Goal: Find specific page/section: Find specific page/section

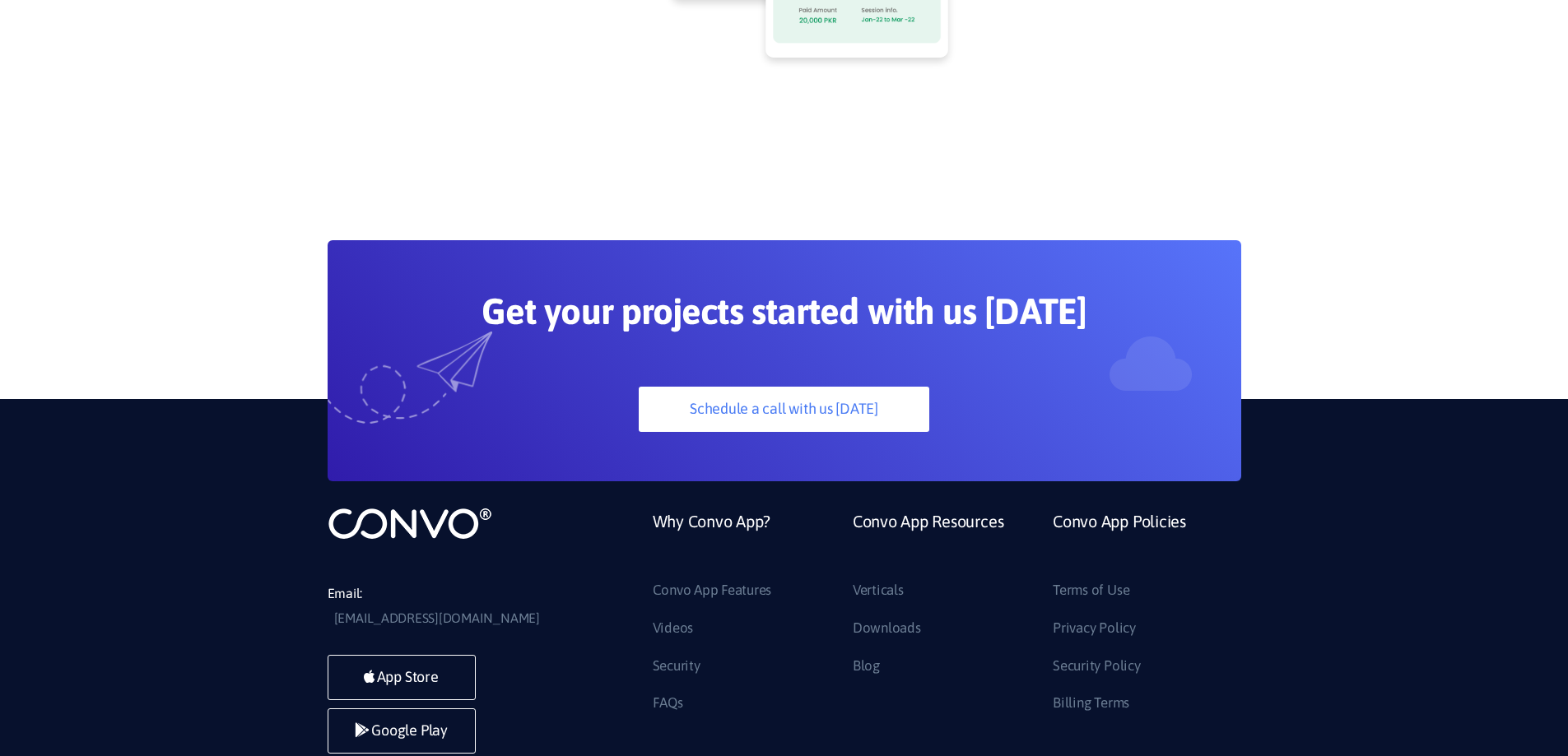
scroll to position [4470, 0]
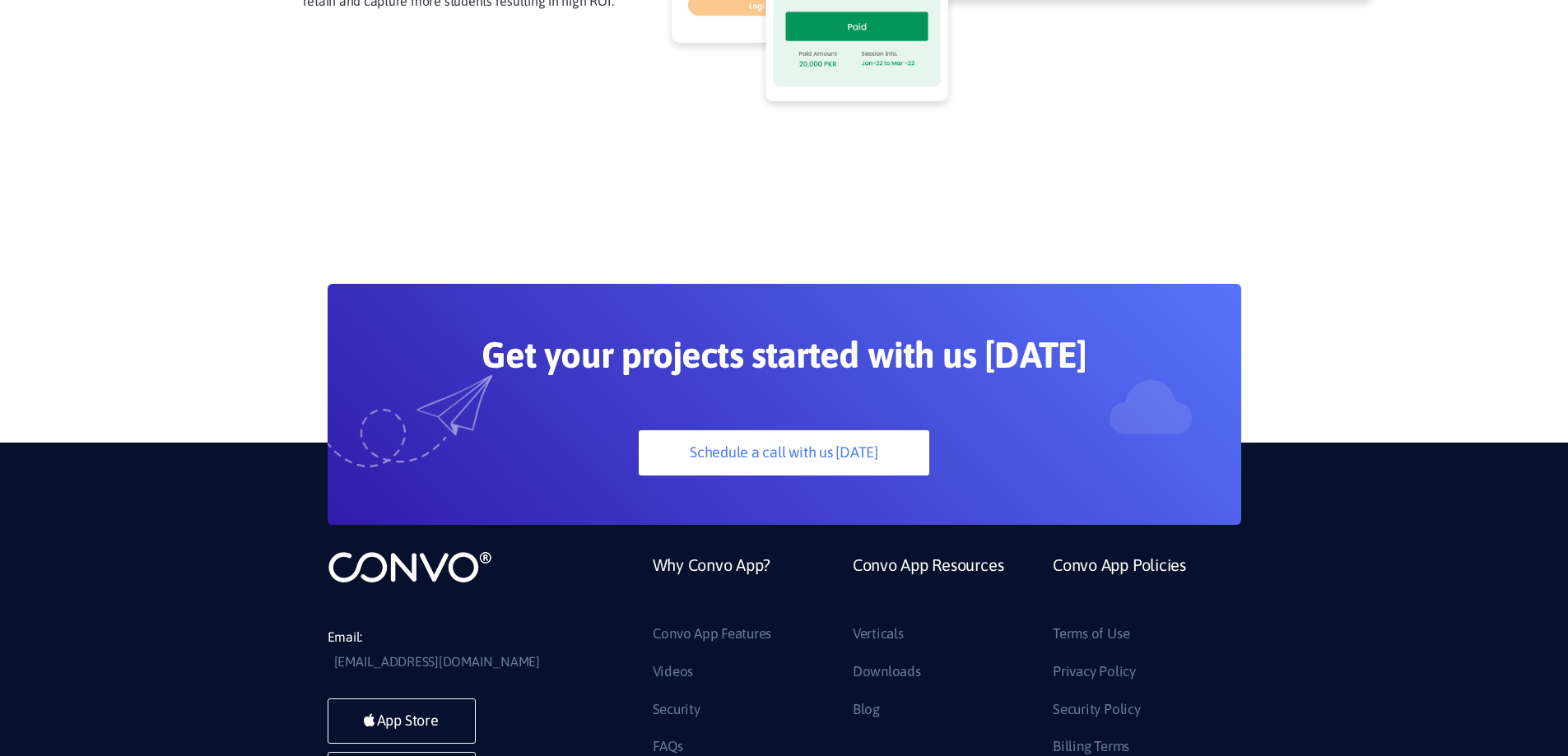
click at [1117, 734] on link "Billing Terms" at bounding box center [1091, 747] width 77 height 26
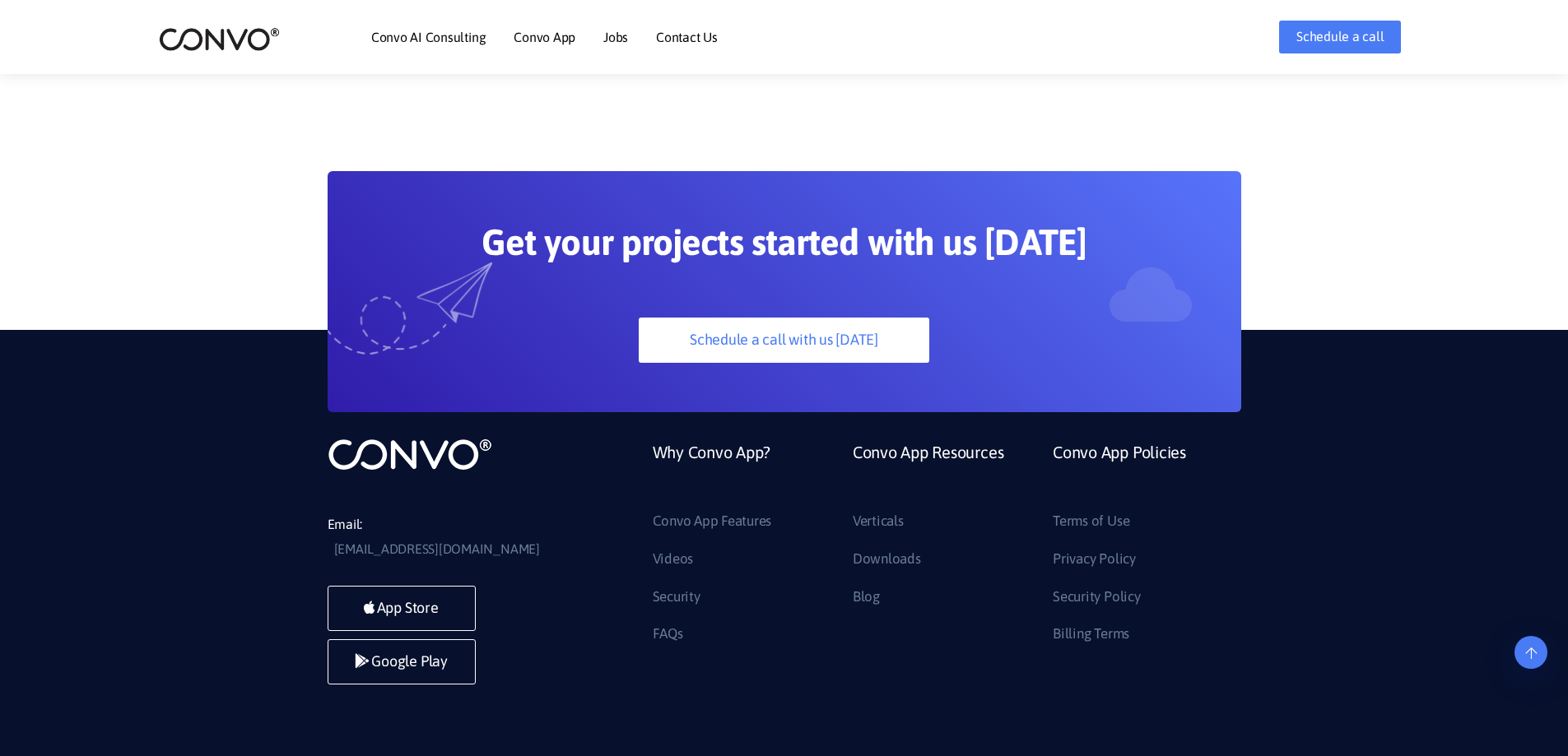
scroll to position [4617, 0]
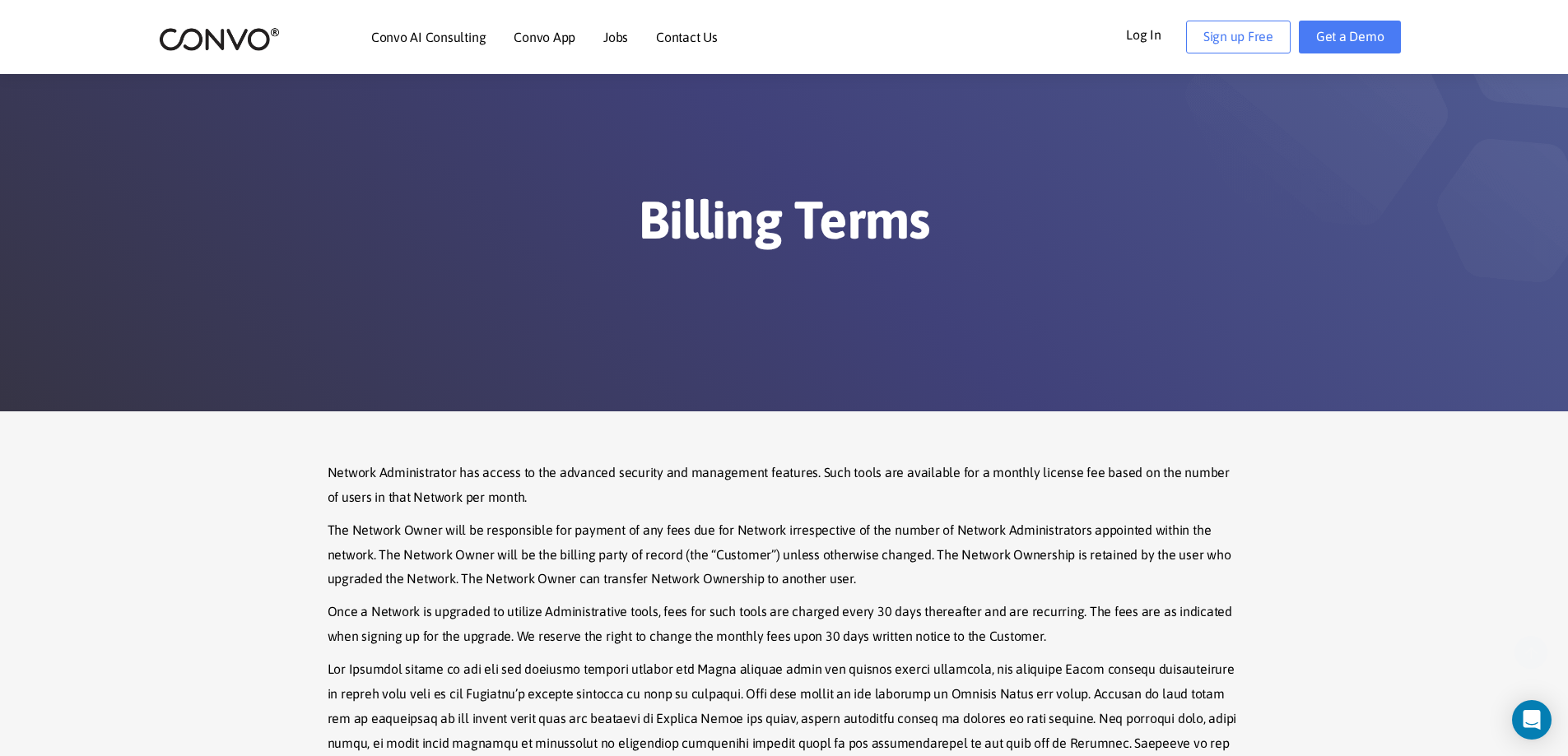
scroll to position [1279, 0]
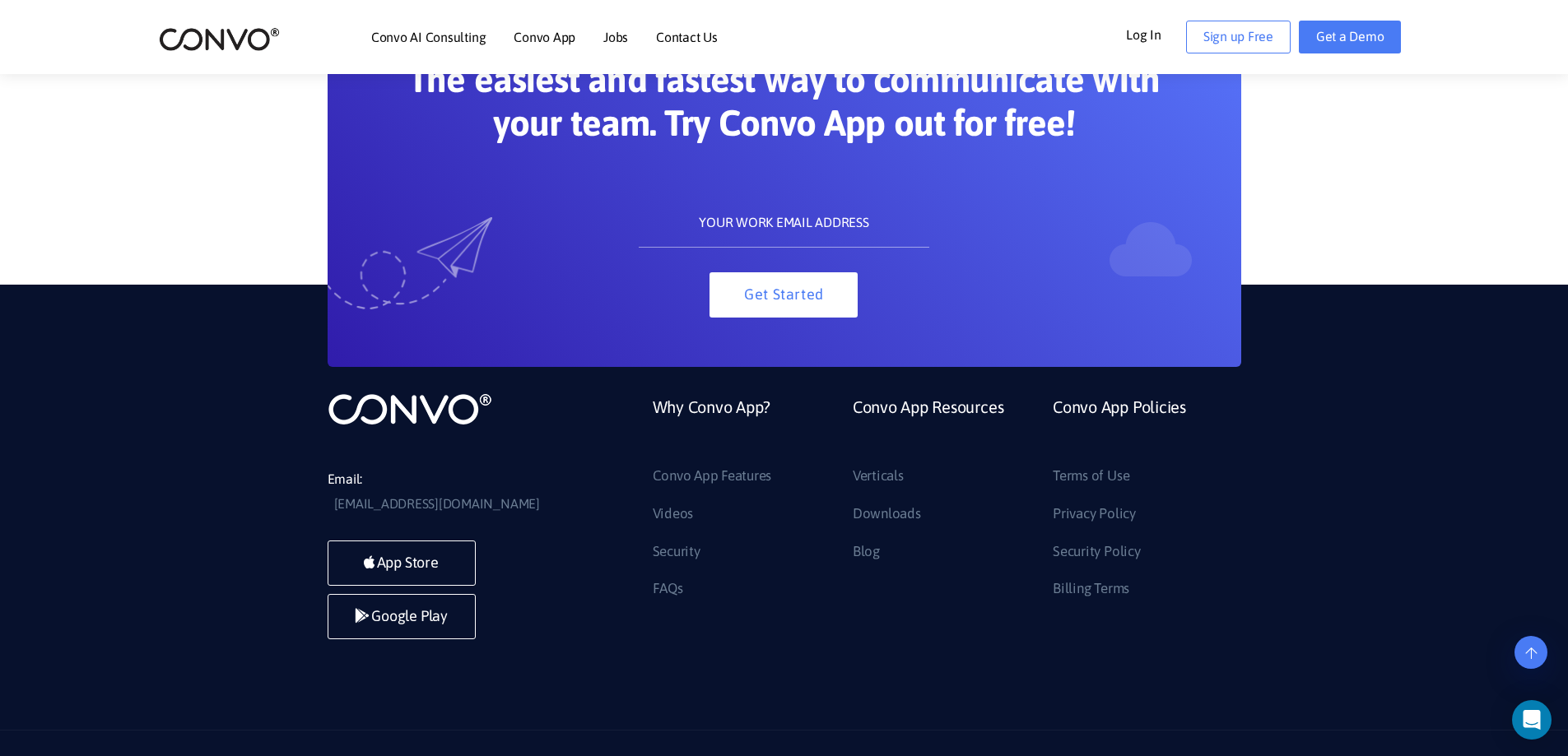
click at [1116, 755] on icon at bounding box center [1120, 765] width 16 height 16
